Goal: Navigation & Orientation: Find specific page/section

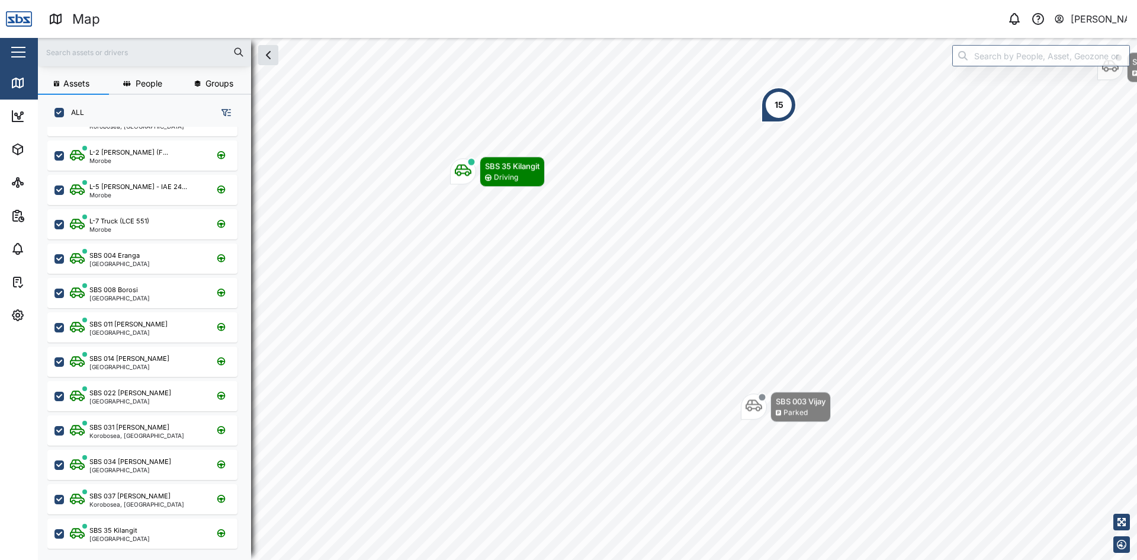
scroll to position [415, 185]
